Goal: Ask a question

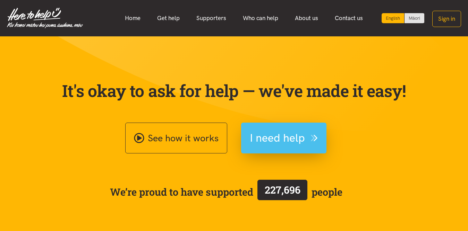
click at [307, 133] on span "I need help" at bounding box center [284, 138] width 68 height 18
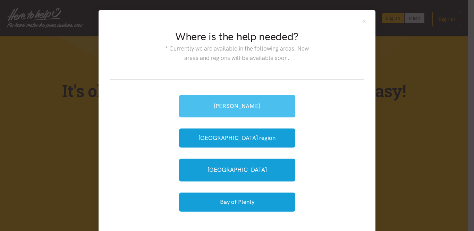
click at [239, 98] on link "[PERSON_NAME]" at bounding box center [237, 106] width 116 height 23
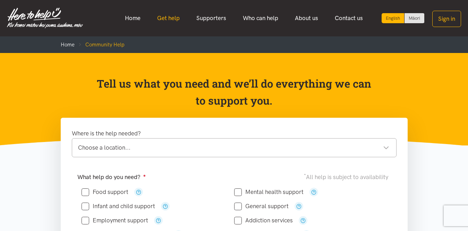
click at [166, 20] on link "Get help" at bounding box center [168, 18] width 39 height 15
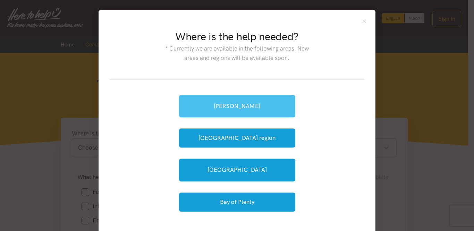
click at [229, 111] on link "[PERSON_NAME]" at bounding box center [237, 106] width 116 height 23
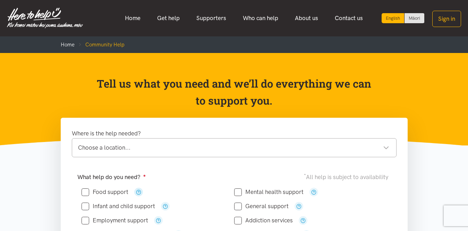
click at [141, 192] on icon "button" at bounding box center [138, 192] width 5 height 5
click at [289, 107] on p "Tell us what you need and we’ll do everything we can to support you." at bounding box center [234, 92] width 276 height 34
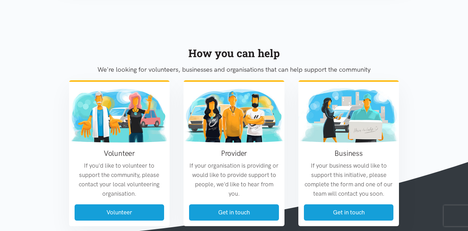
scroll to position [606, 0]
